Goal: Task Accomplishment & Management: Manage account settings

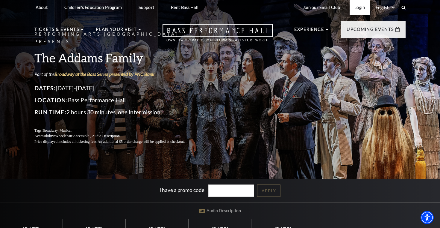
click at [359, 7] on link "Login" at bounding box center [360, 7] width 20 height 15
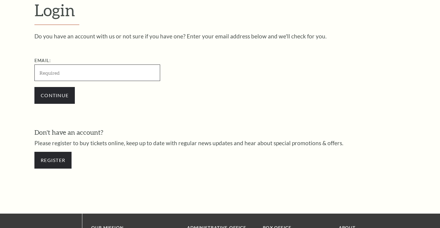
scroll to position [174, 0]
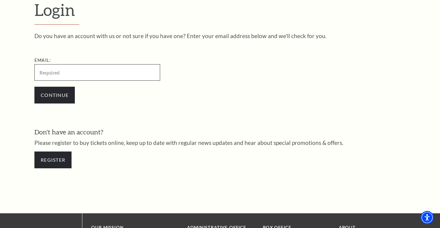
click at [51, 63] on protonpass-control-9e70 at bounding box center [51, 59] width 0 height 7
click at [111, 75] on input "Email:" at bounding box center [97, 72] width 126 height 16
type input "[EMAIL_ADDRESS][DOMAIN_NAME]"
click at [34, 87] on input "Continue" at bounding box center [54, 95] width 40 height 17
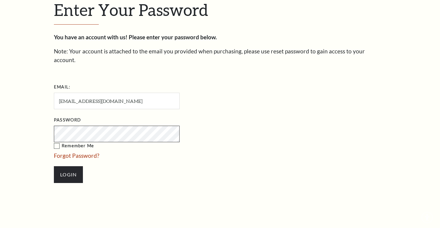
scroll to position [180, 0]
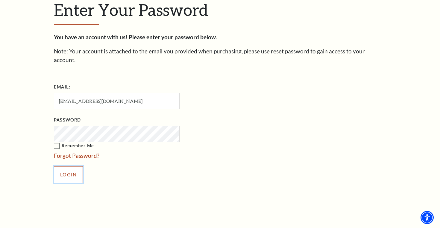
click at [74, 166] on input "Login" at bounding box center [68, 174] width 29 height 17
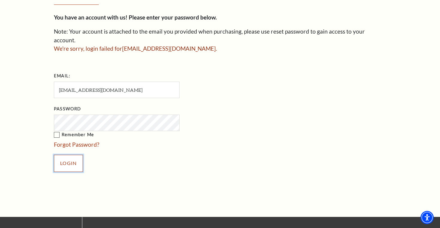
click at [78, 155] on input "Login" at bounding box center [68, 163] width 29 height 17
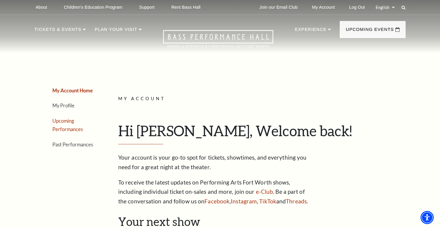
click at [69, 122] on link "Upcoming Performances" at bounding box center [67, 125] width 31 height 14
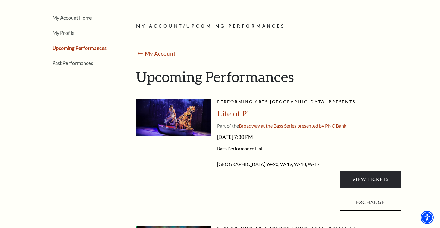
scroll to position [76, 0]
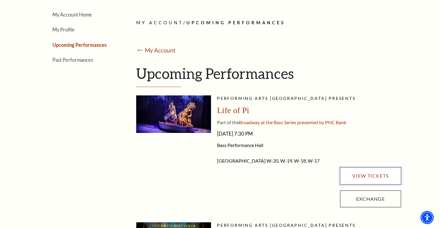
click at [368, 174] on link "View Tickets" at bounding box center [370, 175] width 61 height 17
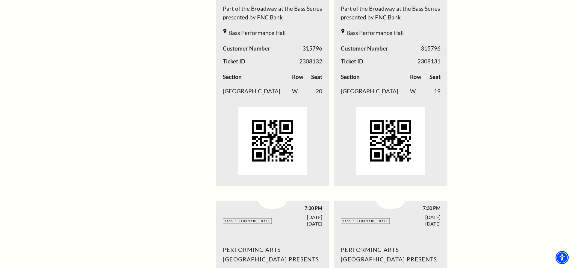
scroll to position [265, 0]
click at [386, 141] on img at bounding box center [390, 141] width 68 height 68
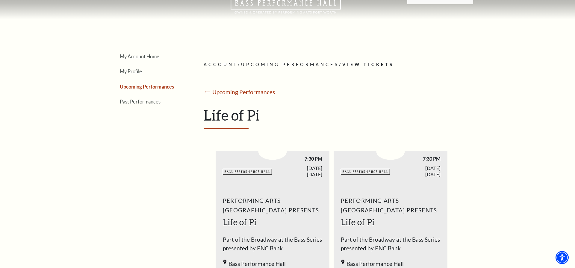
scroll to position [0, 0]
